Goal: Use online tool/utility: Utilize a website feature to perform a specific function

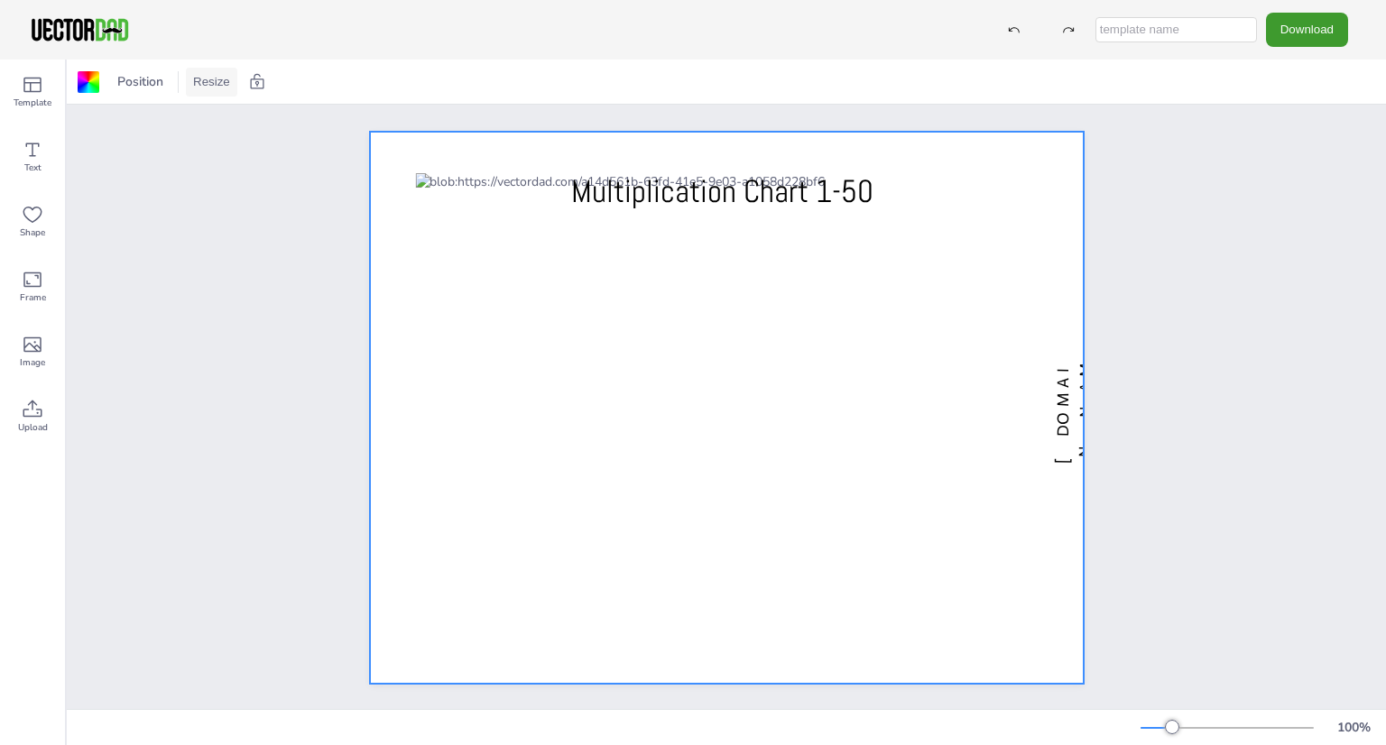
drag, startPoint x: 293, startPoint y: 169, endPoint x: 224, endPoint y: 73, distance: 118.2
click at [224, 73] on button "Resize" at bounding box center [211, 82] width 51 height 29
click at [186, 180] on div "vectordad.com Multiplication Chart 1-50" at bounding box center [726, 408] width 1319 height 606
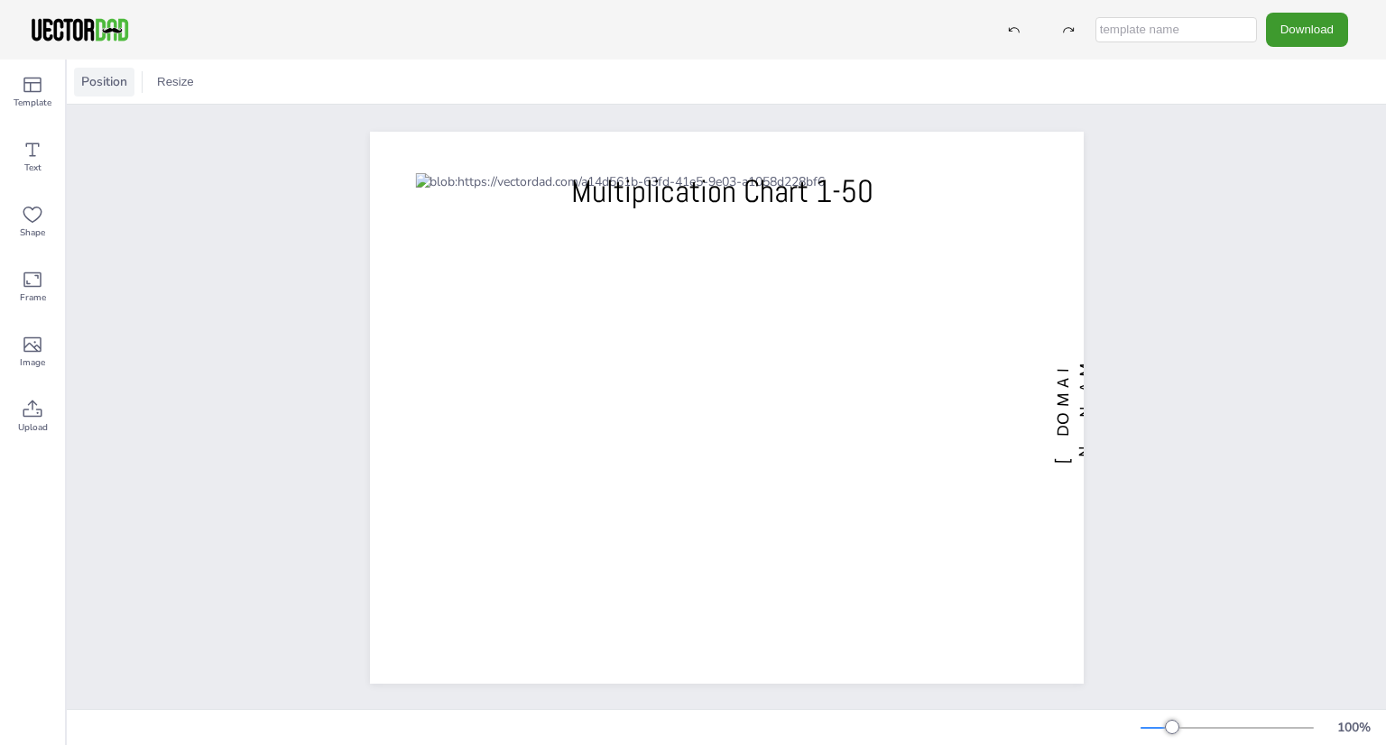
click at [112, 95] on div "Position" at bounding box center [104, 82] width 60 height 29
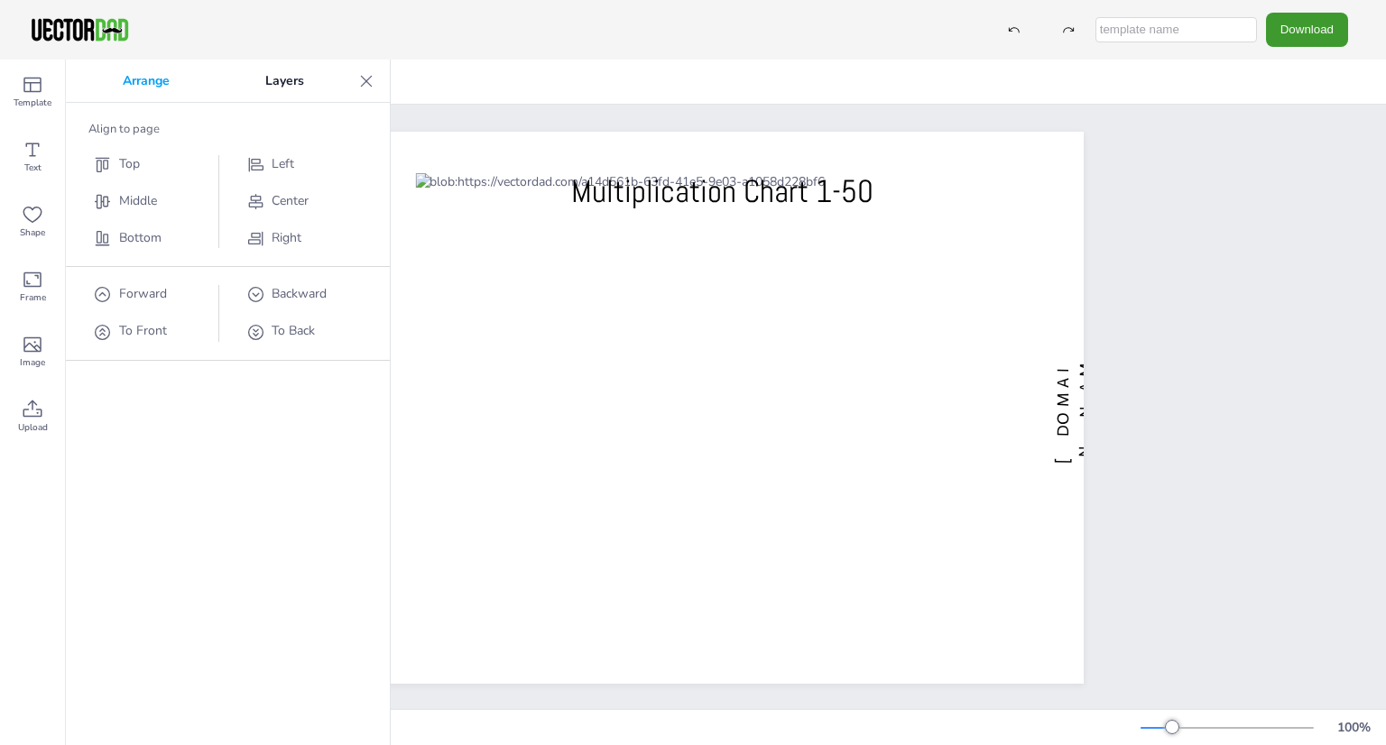
click at [191, 549] on div "Arrange Layers Align to page Top Middle Bottom Left Center Right Forward To Fro…" at bounding box center [228, 403] width 324 height 686
click at [372, 84] on icon at bounding box center [366, 81] width 18 height 18
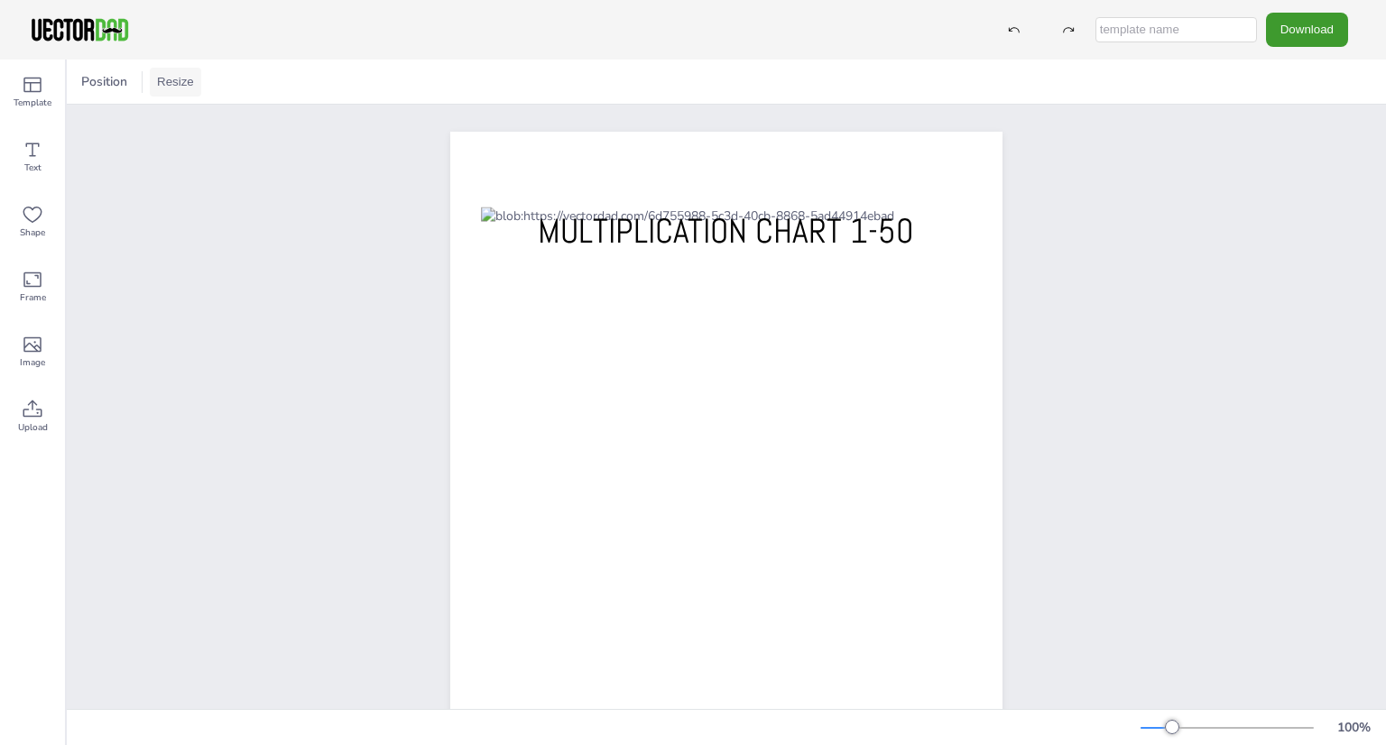
click at [175, 84] on button "Resize" at bounding box center [175, 82] width 51 height 29
click at [179, 130] on li "US Letter (8.5in x 11in)" at bounding box center [226, 118] width 152 height 35
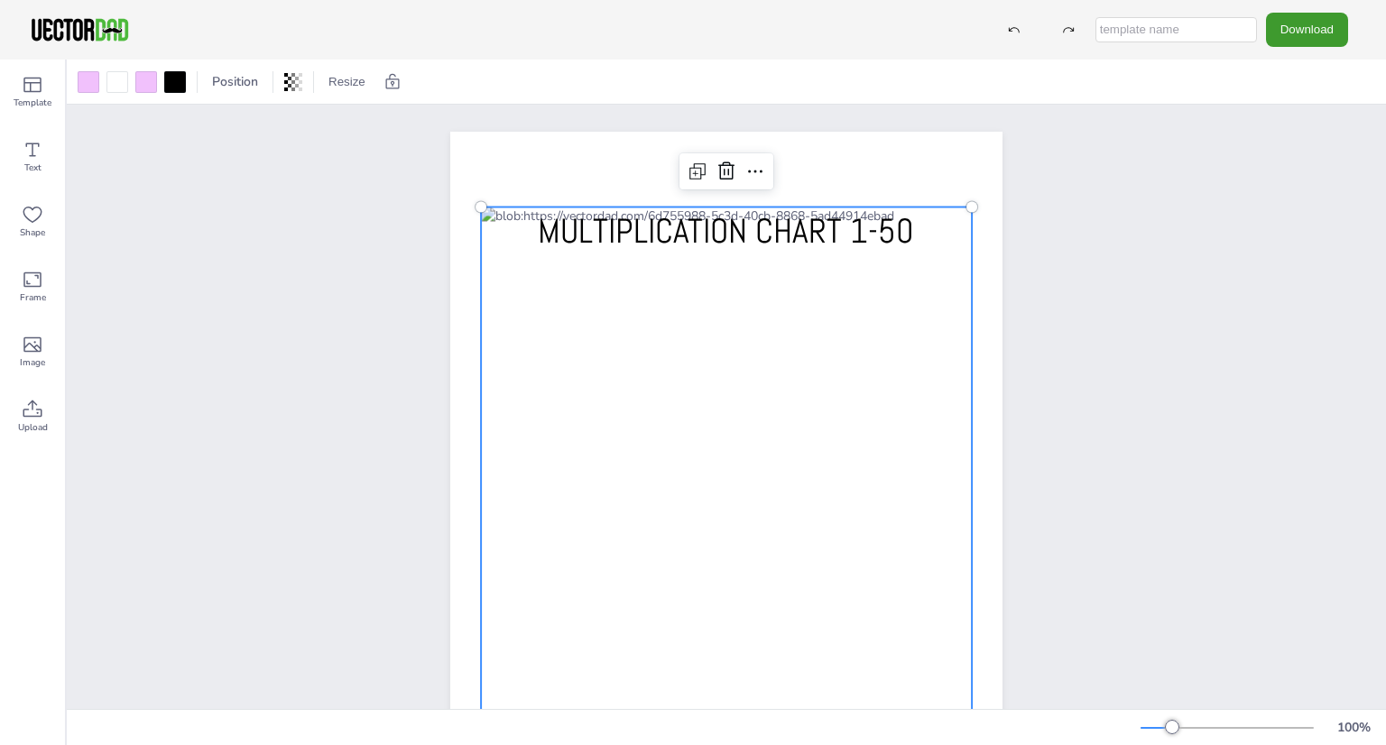
click at [624, 375] on div at bounding box center [726, 488] width 491 height 563
click at [173, 73] on div at bounding box center [175, 82] width 22 height 22
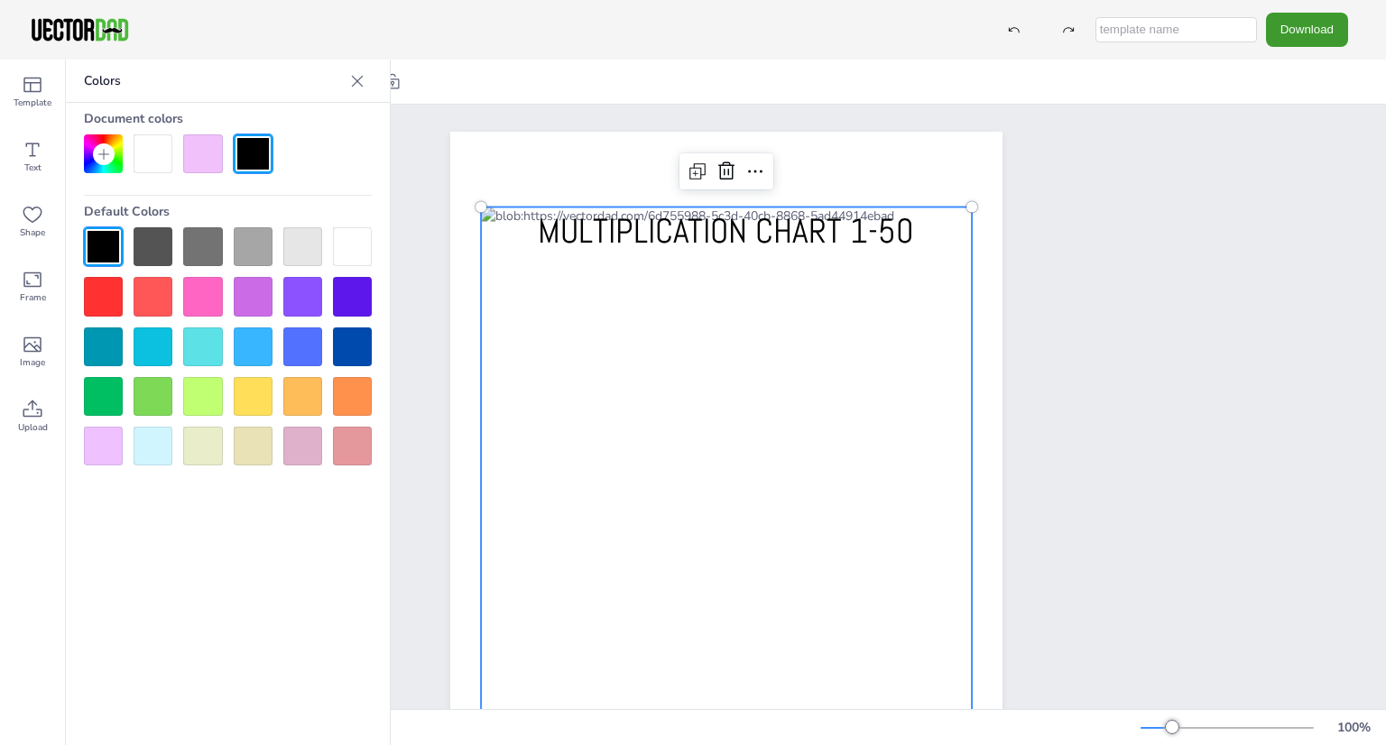
click at [96, 243] on div at bounding box center [103, 246] width 39 height 39
click at [354, 78] on icon at bounding box center [357, 81] width 18 height 18
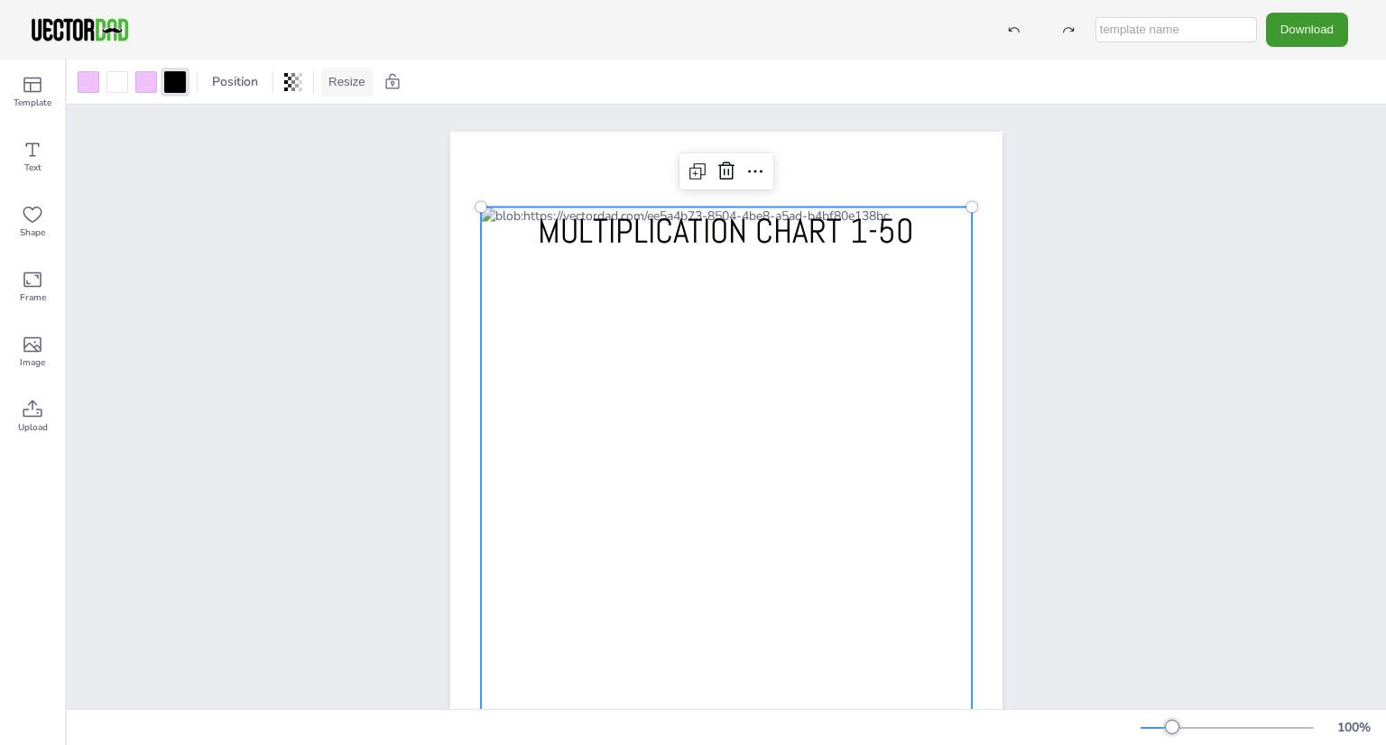
click at [333, 69] on button "Resize" at bounding box center [346, 82] width 51 height 29
click at [289, 228] on div "[DOMAIN_NAME] MULTIPLICATION CHART 1-50" at bounding box center [726, 489] width 1319 height 768
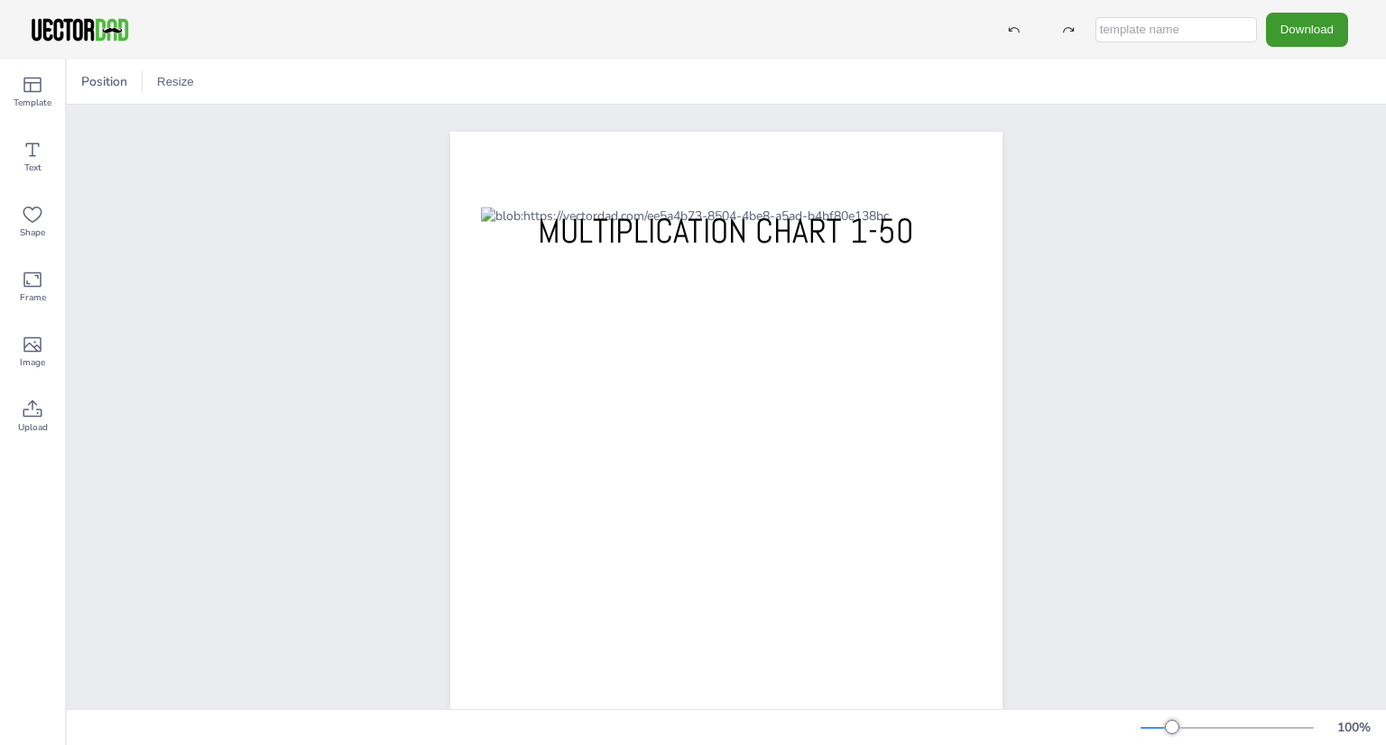
drag, startPoint x: 1114, startPoint y: 333, endPoint x: 1176, endPoint y: 260, distance: 96.0
click at [1176, 260] on div "[DOMAIN_NAME] MULTIPLICATION CHART 1-50" at bounding box center [726, 489] width 1319 height 768
